Goal: Navigation & Orientation: Understand site structure

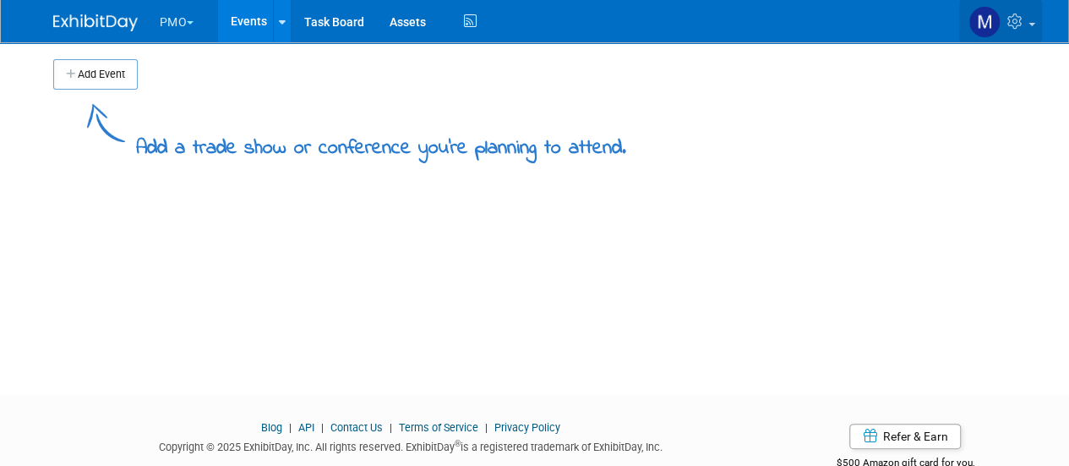
click at [975, 25] on img at bounding box center [984, 22] width 32 height 32
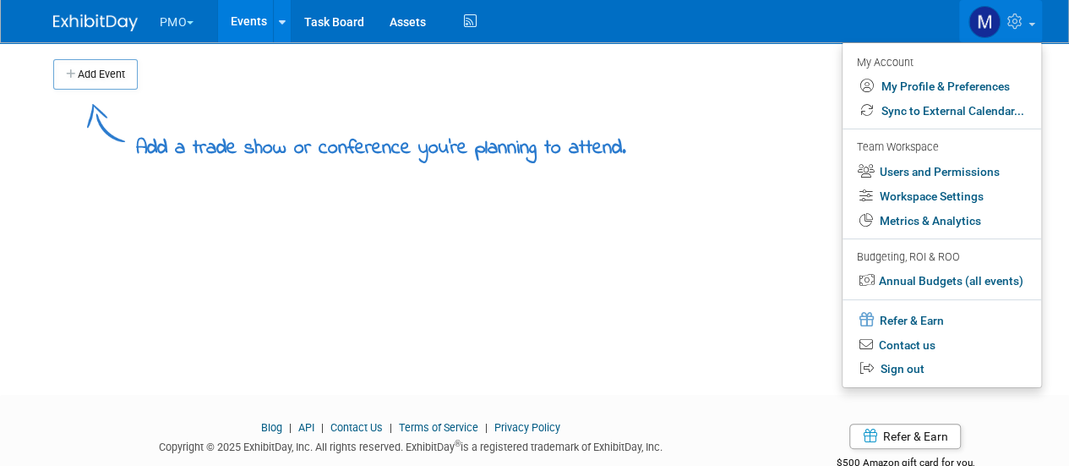
click at [589, 71] on td at bounding box center [554, 74] width 832 height 30
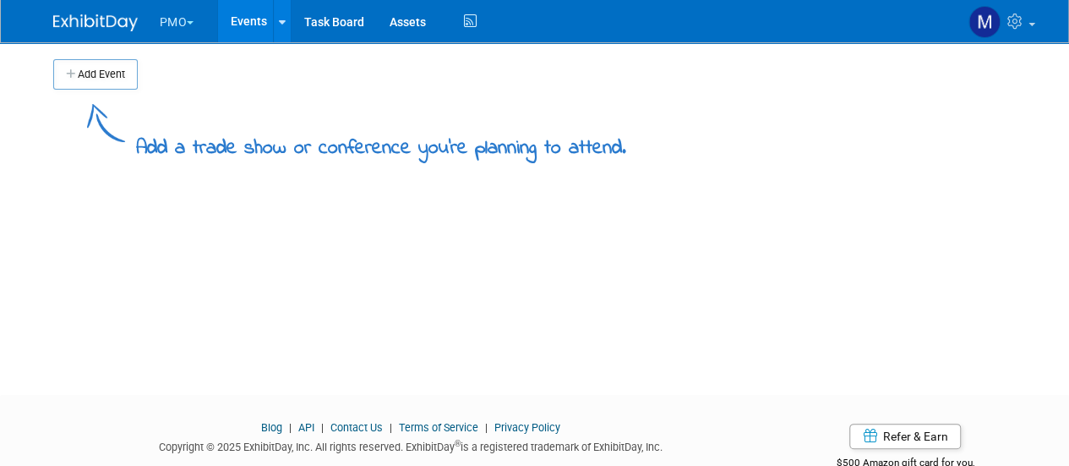
click at [145, 23] on div at bounding box center [105, 15] width 105 height 31
click at [196, 21] on button "PMO" at bounding box center [186, 18] width 57 height 37
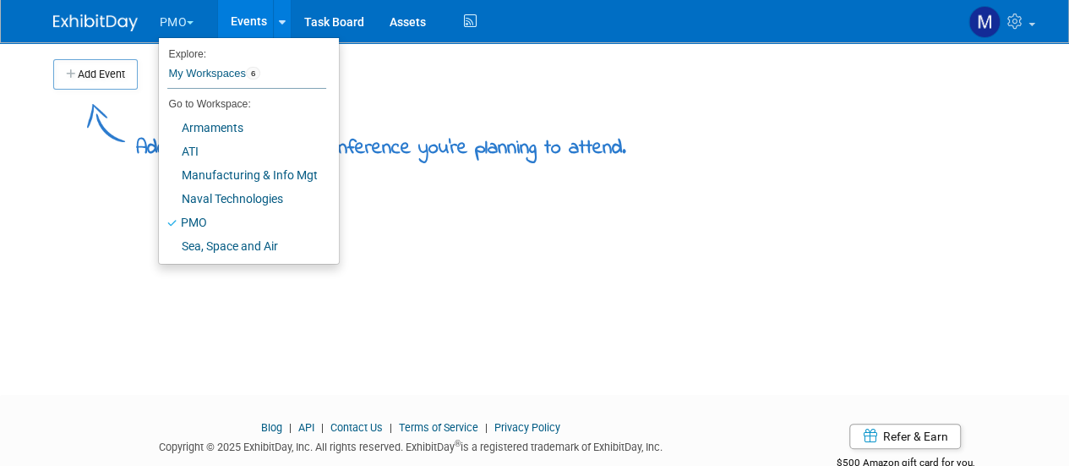
click at [103, 26] on img at bounding box center [95, 22] width 85 height 17
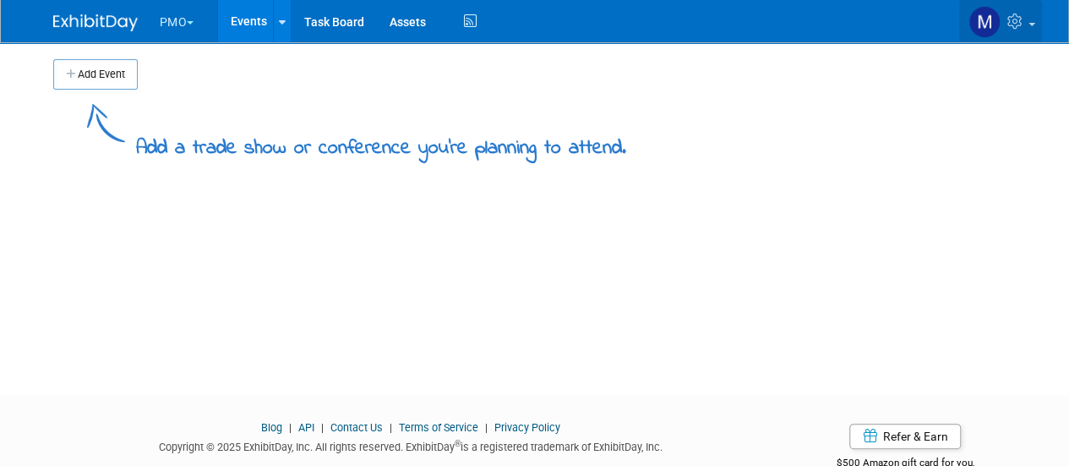
click at [1011, 25] on icon at bounding box center [1016, 21] width 19 height 15
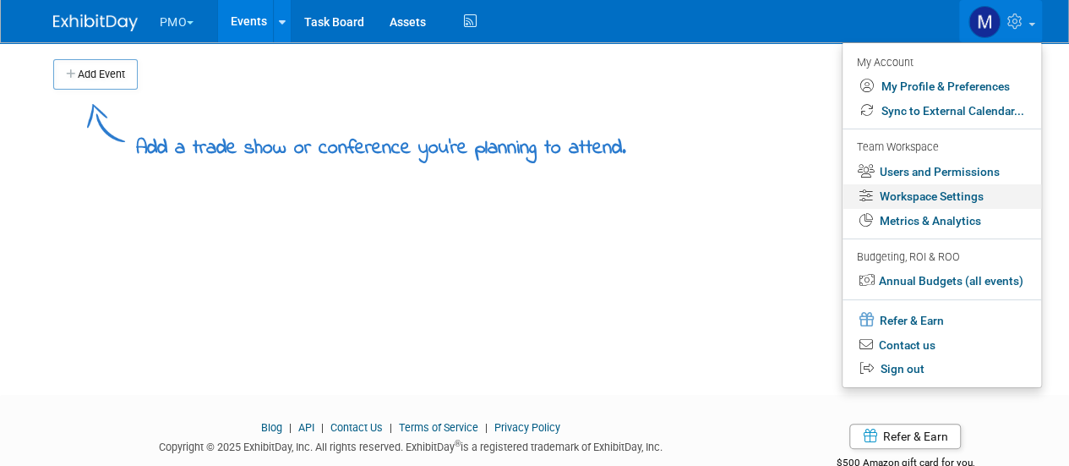
click at [934, 188] on link "Workspace Settings" at bounding box center [942, 196] width 199 height 25
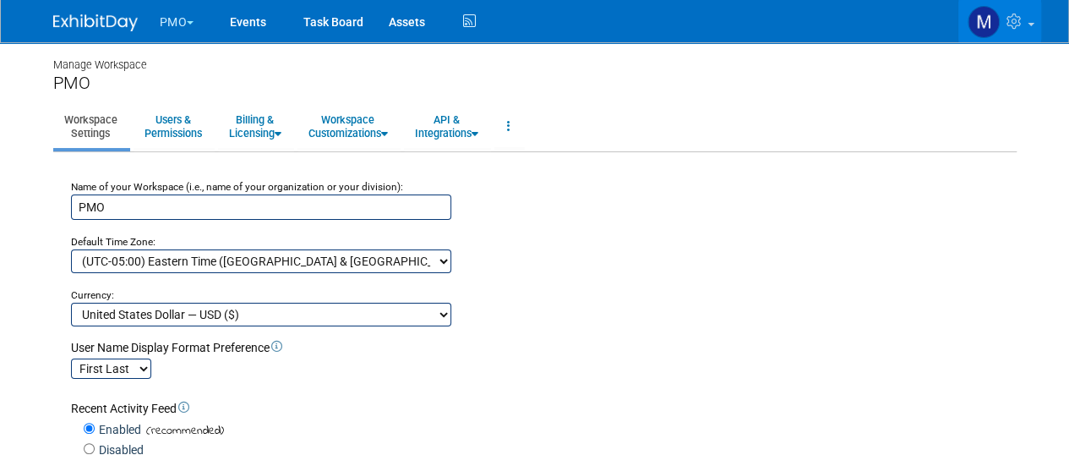
click at [174, 18] on button "PMO" at bounding box center [186, 18] width 57 height 37
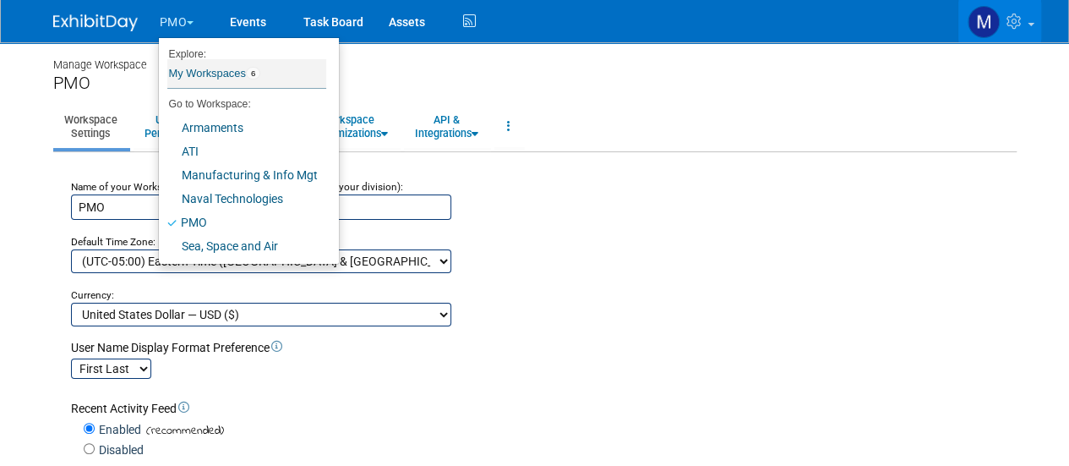
click at [230, 70] on link "My Workspaces 6" at bounding box center [246, 73] width 159 height 29
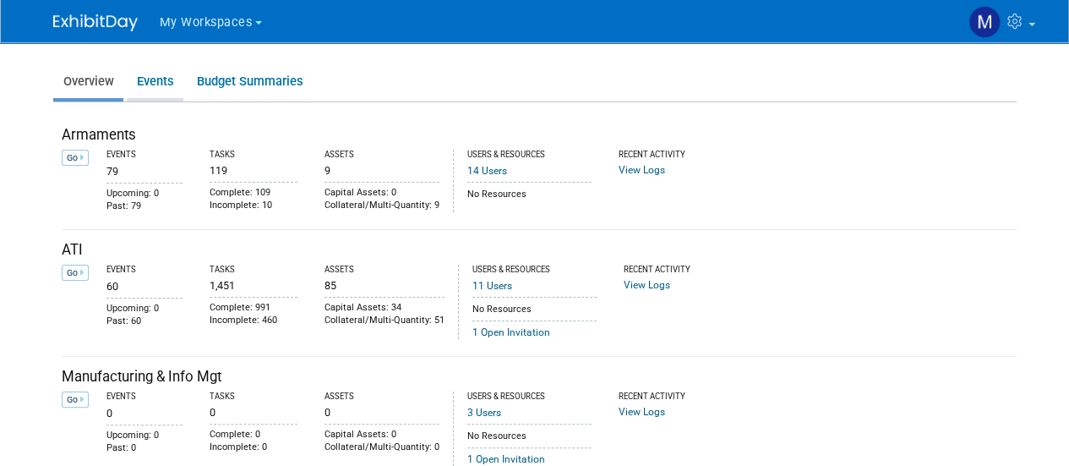
click at [162, 72] on link "Events" at bounding box center [155, 81] width 57 height 33
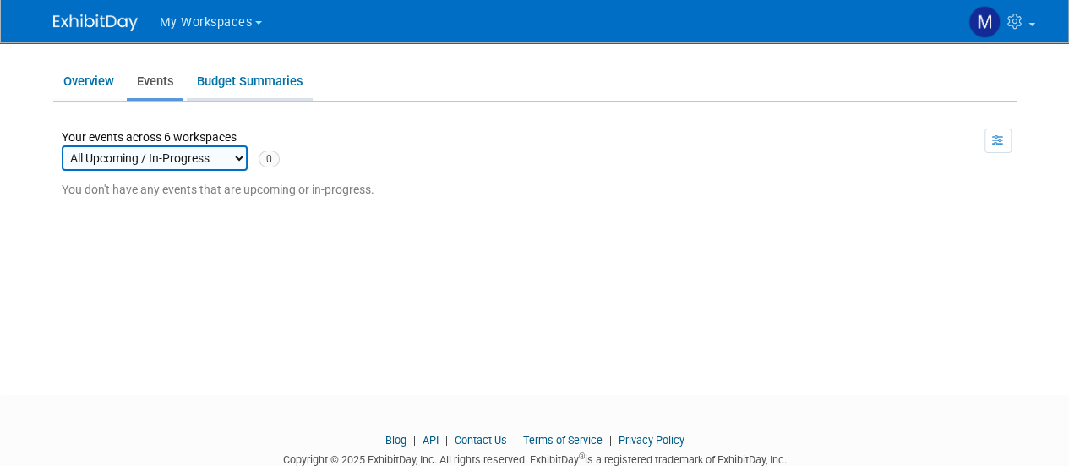
click at [265, 72] on link "Budget Summaries" at bounding box center [250, 81] width 126 height 33
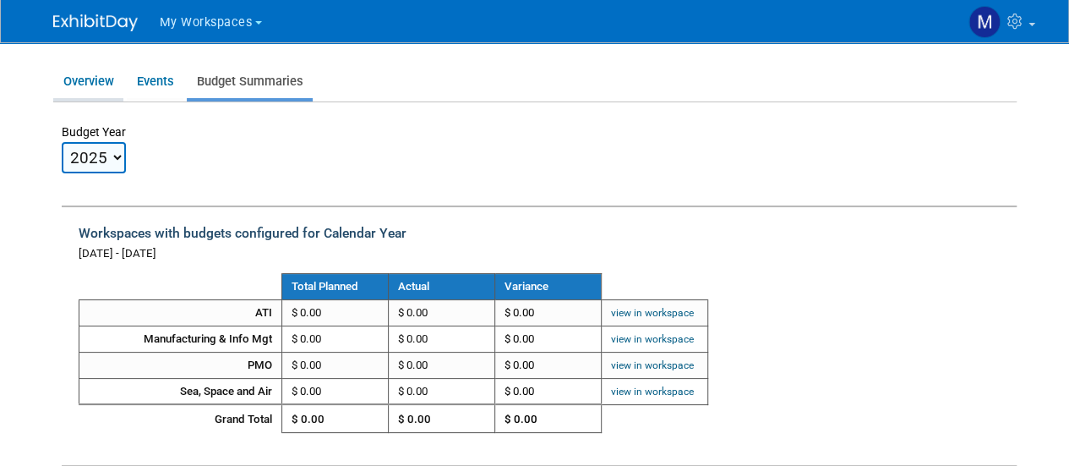
click at [105, 85] on link "Overview" at bounding box center [88, 81] width 70 height 33
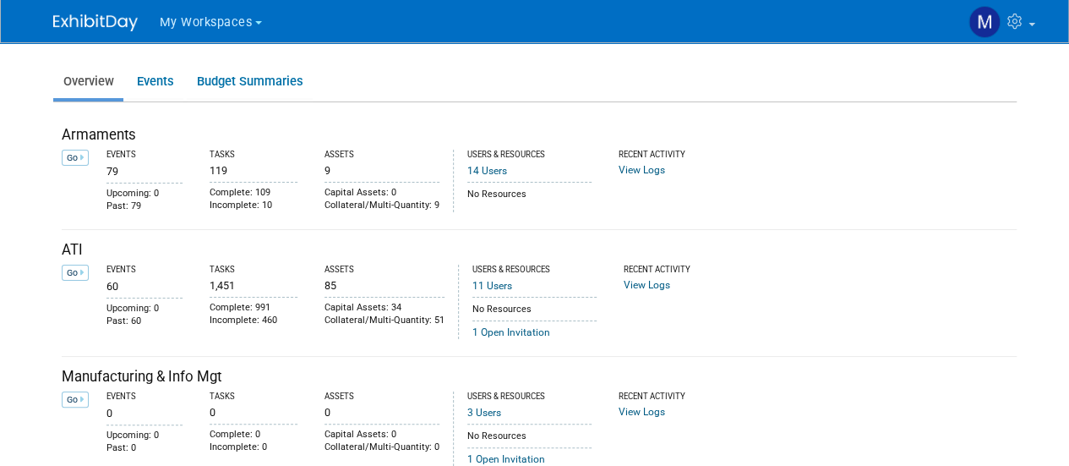
click at [242, 24] on span "My Workspaces" at bounding box center [206, 22] width 93 height 14
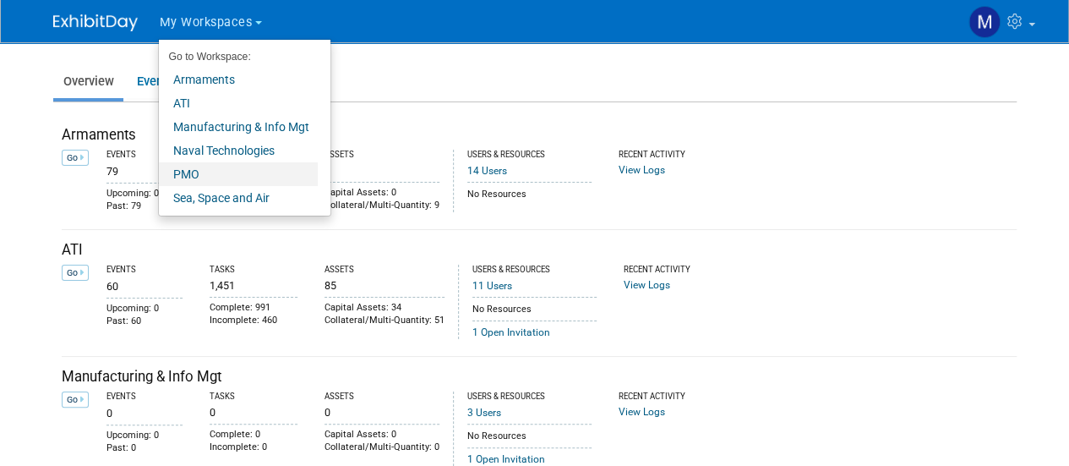
click at [235, 175] on link "PMO" at bounding box center [238, 174] width 159 height 24
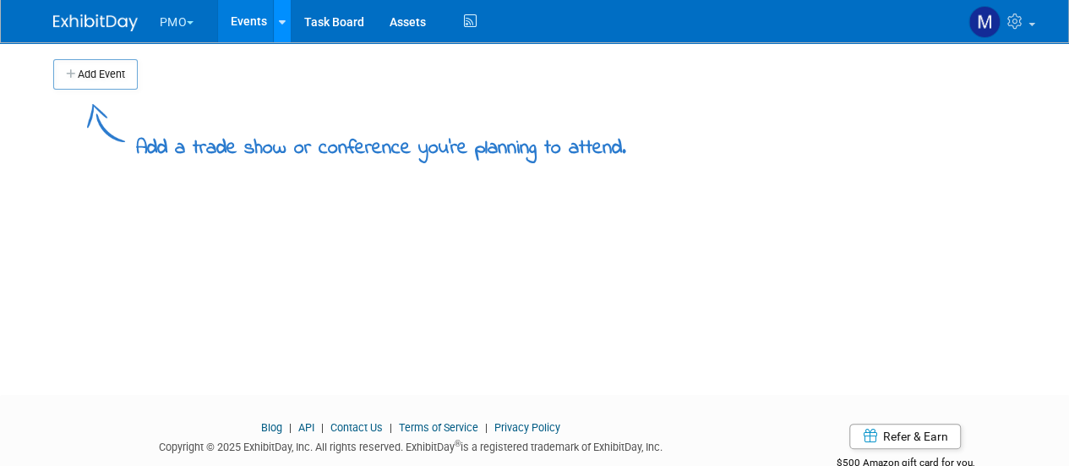
click at [289, 23] on link at bounding box center [282, 21] width 18 height 42
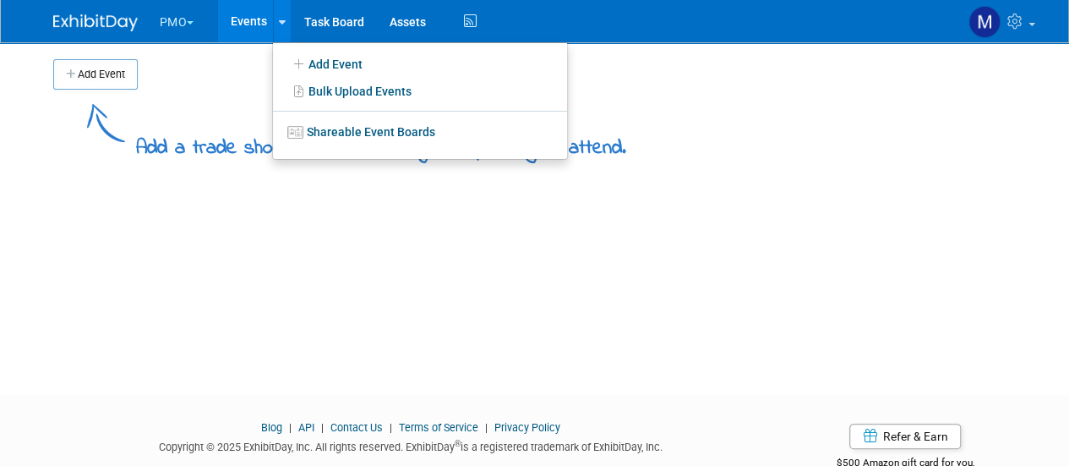
click at [177, 14] on button "PMO" at bounding box center [186, 18] width 57 height 37
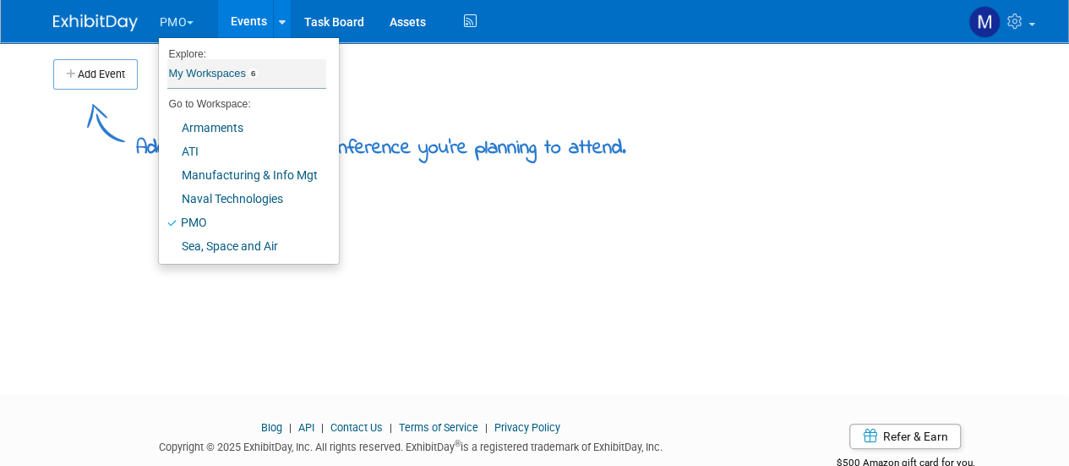
click at [232, 80] on link "My Workspaces 6" at bounding box center [246, 73] width 159 height 29
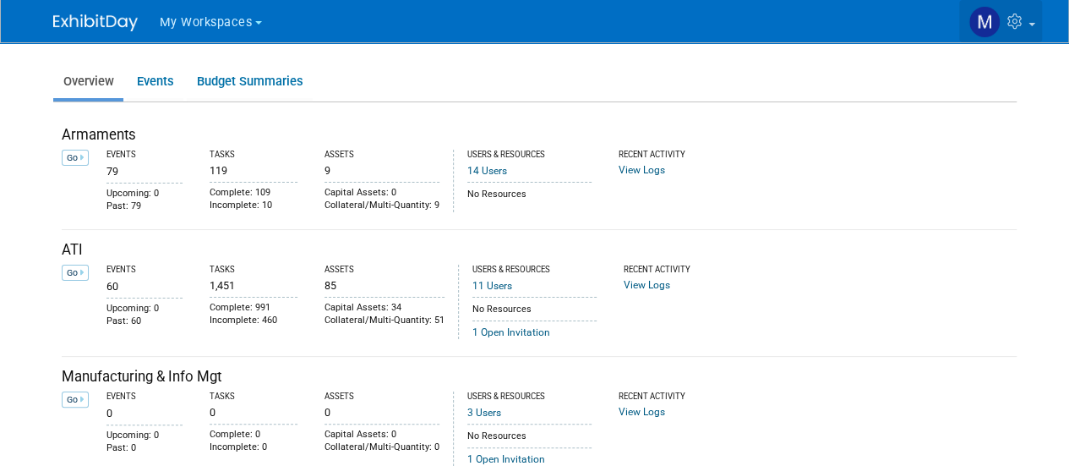
click at [1010, 30] on link at bounding box center [1000, 21] width 83 height 42
